Goal: Task Accomplishment & Management: Complete application form

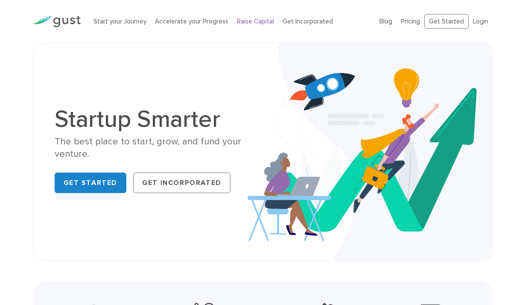
click at [260, 22] on link "Raise Capital" at bounding box center [255, 22] width 37 height 8
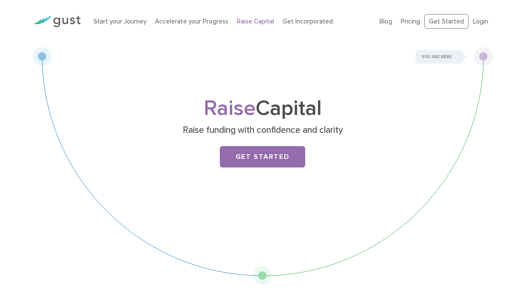
drag, startPoint x: 484, startPoint y: 60, endPoint x: 477, endPoint y: 111, distance: 51.3
click at [477, 111] on div "Raise Capital Raise funding with confidence and clarity Get Started" at bounding box center [263, 164] width 460 height 242
click at [413, 123] on div "Raise Capital Raise funding with confidence and clarity Get Started" at bounding box center [262, 145] width 337 height 93
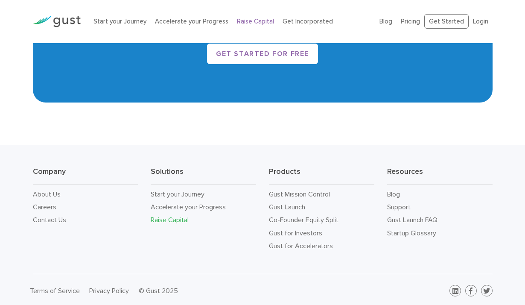
scroll to position [1391, 0]
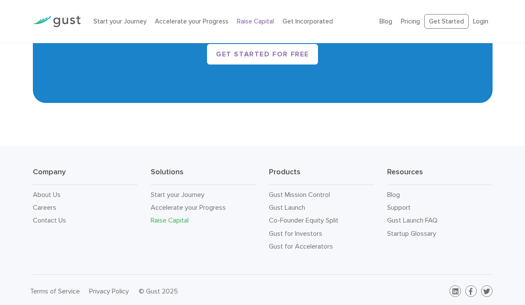
click at [167, 219] on link "Raise Capital" at bounding box center [170, 220] width 38 height 8
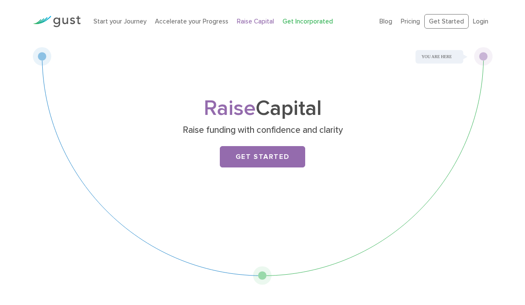
click at [287, 21] on link "Get Incorporated" at bounding box center [308, 22] width 50 height 8
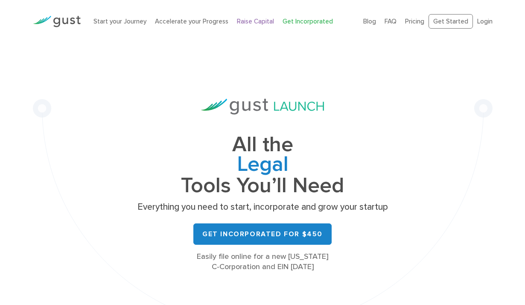
click at [252, 19] on link "Raise Capital" at bounding box center [255, 22] width 37 height 8
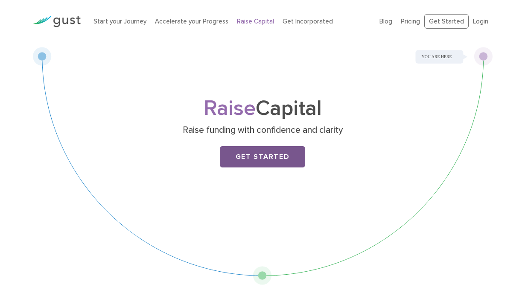
click at [258, 152] on link "Get Started" at bounding box center [262, 156] width 85 height 21
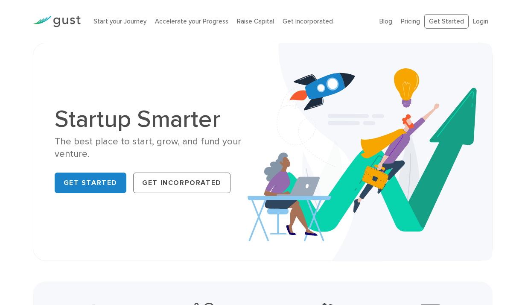
click at [49, 23] on img at bounding box center [57, 22] width 48 height 12
click at [243, 23] on link "Raise Capital" at bounding box center [255, 22] width 37 height 8
